Goal: Find specific page/section: Find specific page/section

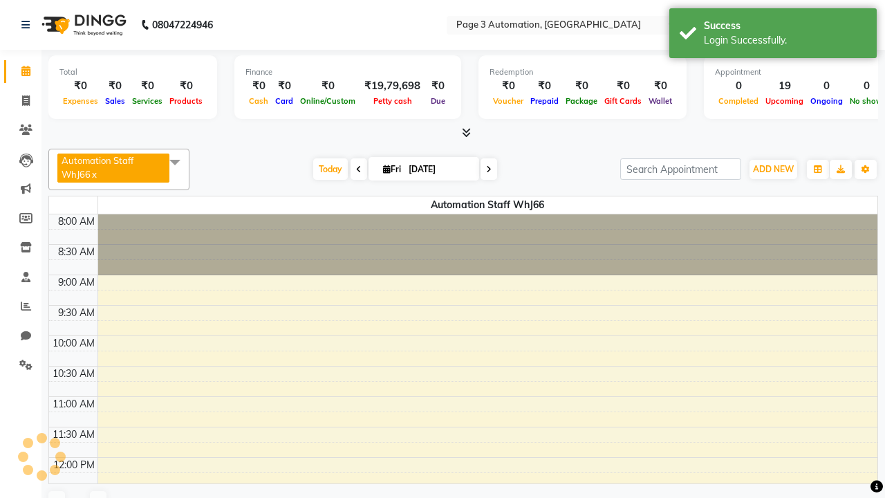
select select "en"
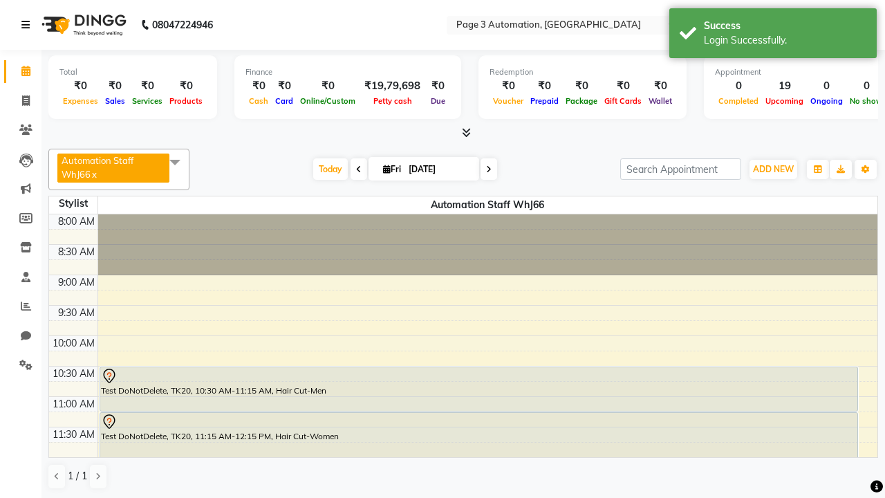
click at [28, 25] on icon at bounding box center [25, 25] width 8 height 10
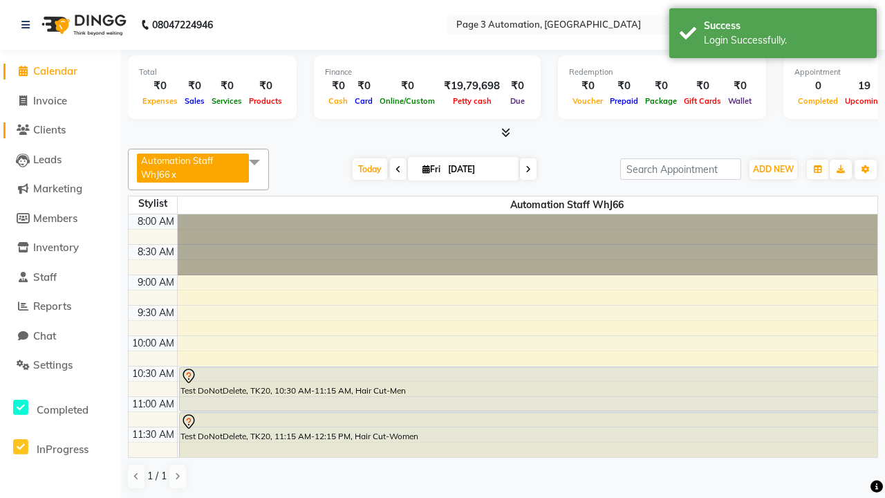
click at [60, 130] on span "Clients" at bounding box center [49, 129] width 33 height 13
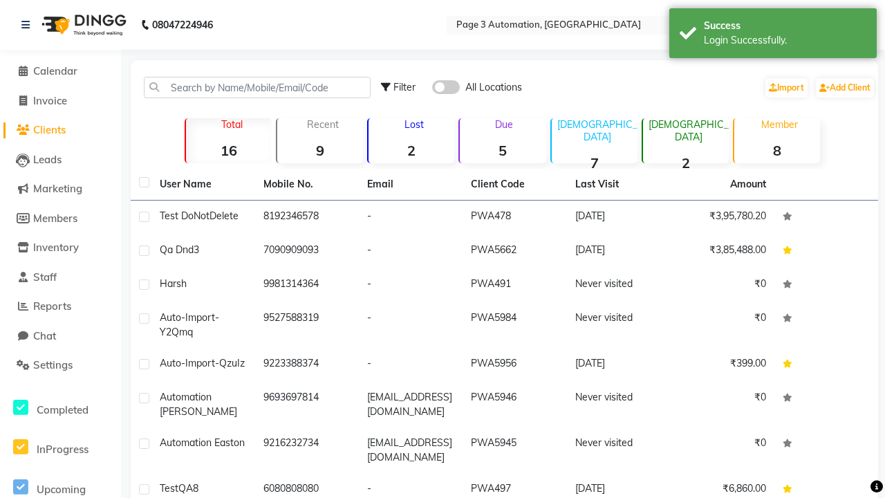
scroll to position [14, 0]
